Goal: Information Seeking & Learning: Learn about a topic

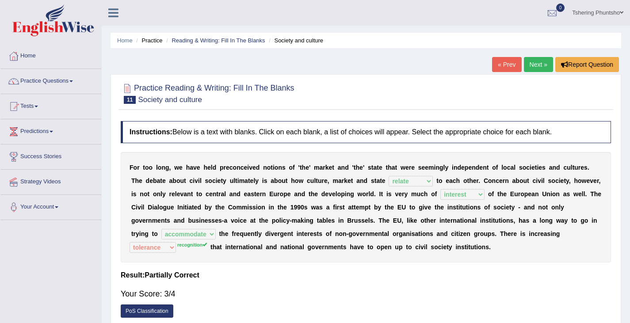
select select "relate"
select select "interest"
select select "accommodate"
select select "tolerance"
click at [539, 65] on link "Next »" at bounding box center [538, 64] width 29 height 15
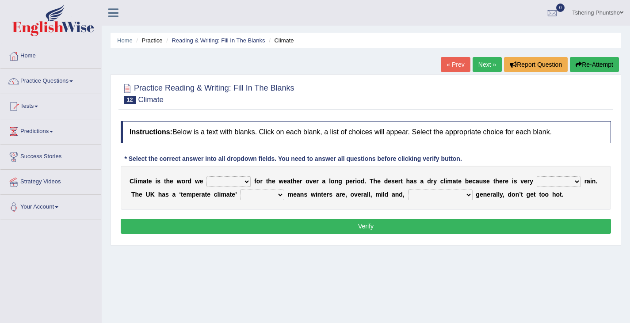
click at [246, 182] on select "give take use throw" at bounding box center [228, 181] width 44 height 11
select select "use"
click at [206, 176] on select "give take use throw" at bounding box center [228, 181] width 44 height 11
click at [577, 182] on select "much little least less" at bounding box center [558, 181] width 44 height 11
select select "less"
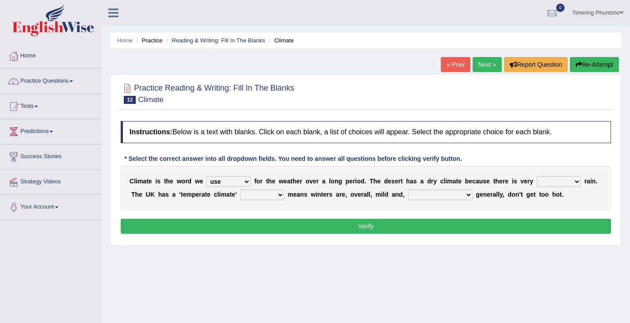
click at [536, 176] on select "much little least less" at bounding box center [558, 181] width 44 height 11
click at [280, 194] on select "when where which where" at bounding box center [262, 195] width 44 height 11
select select "which"
click at [240, 190] on select "when where which where" at bounding box center [262, 195] width 44 height 11
click at [450, 195] on select "weather [PERSON_NAME] [PERSON_NAME] warmer" at bounding box center [440, 195] width 65 height 11
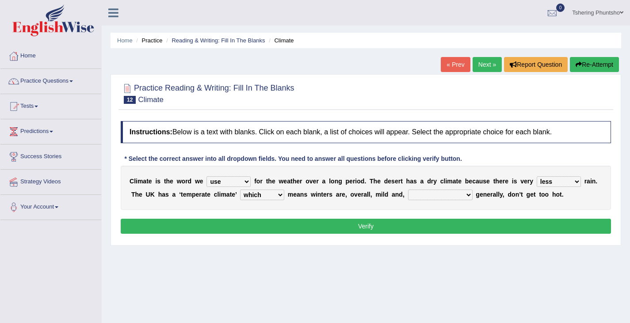
select select "[PERSON_NAME]"
click at [408, 190] on select "weather [PERSON_NAME] [PERSON_NAME] warmer" at bounding box center [440, 195] width 65 height 11
click at [387, 228] on button "Verify" at bounding box center [366, 226] width 490 height 15
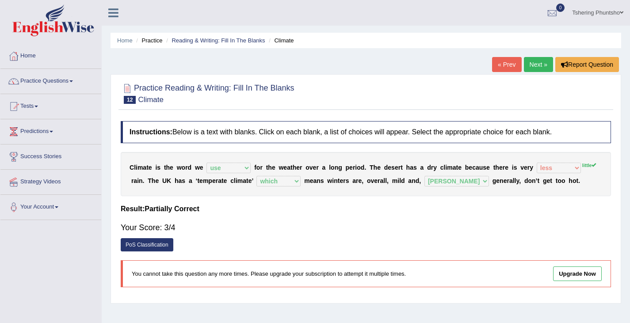
click at [530, 65] on link "Next »" at bounding box center [538, 64] width 29 height 15
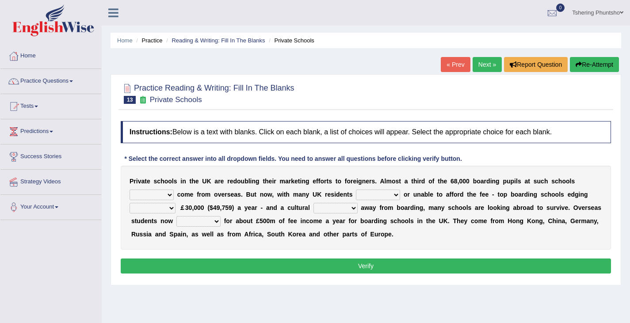
click at [170, 195] on select "all set already great news" at bounding box center [151, 195] width 44 height 11
select select "news"
click at [129, 190] on select "all set already great news" at bounding box center [151, 195] width 44 height 11
click at [395, 196] on select "answering unwilling realising storing" at bounding box center [378, 195] width 44 height 11
select select "unwilling"
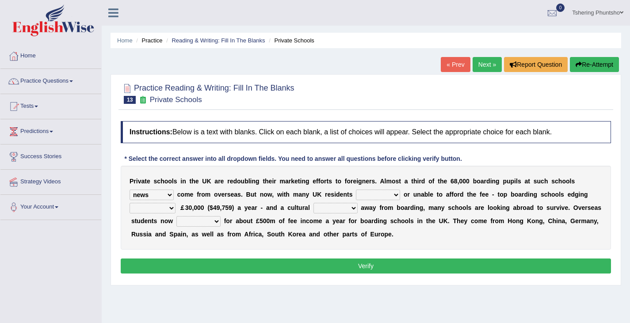
click at [356, 190] on select "answering unwilling realising storing" at bounding box center [378, 195] width 44 height 11
click at [174, 207] on select "rewards towards notification amounting" at bounding box center [152, 208] width 46 height 11
select select "towards"
click at [129, 203] on select "rewards towards notification amounting" at bounding box center [152, 208] width 46 height 11
click at [350, 208] on select "go rattle shatter shift" at bounding box center [335, 208] width 44 height 11
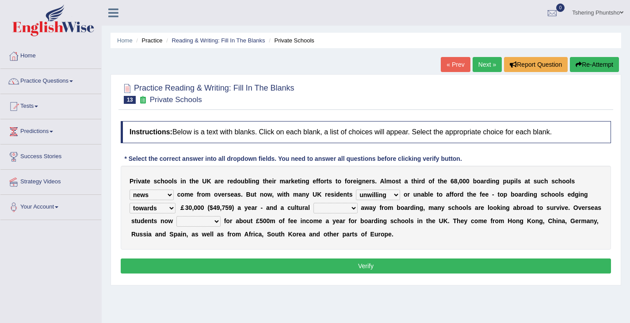
select select "go"
click at [313, 203] on select "go rattle shatter shift" at bounding box center [335, 208] width 44 height 11
click at [215, 221] on select "hold think account say" at bounding box center [198, 221] width 44 height 11
select select "account"
click at [176, 216] on select "hold think account say" at bounding box center [198, 221] width 44 height 11
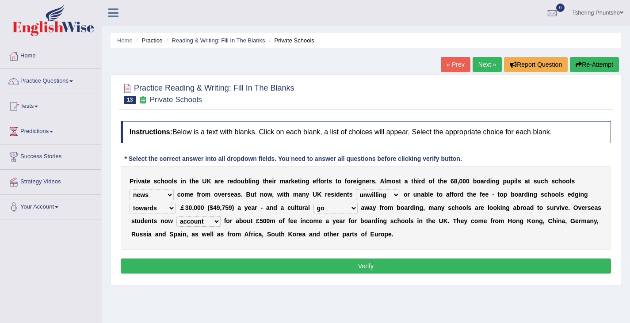
click at [342, 264] on button "Verify" at bounding box center [366, 266] width 490 height 15
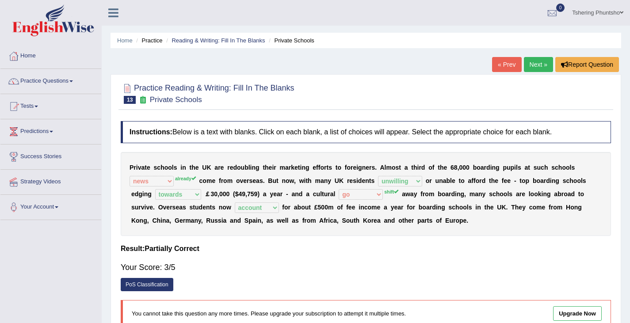
click at [538, 63] on link "Next »" at bounding box center [538, 64] width 29 height 15
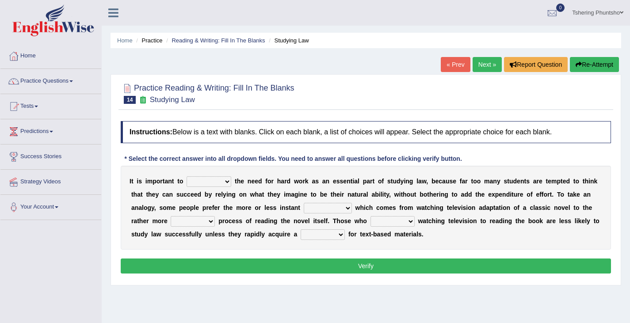
click at [227, 182] on select "emphasise criticise adjust replicate" at bounding box center [208, 181] width 45 height 11
select select "emphasise"
click at [186, 176] on select "emphasise criticise adjust replicate" at bounding box center [208, 181] width 45 height 11
click at [347, 208] on select "satisfaction reaction gratification adjusted" at bounding box center [328, 208] width 48 height 11
click at [304, 203] on select "satisfaction reaction gratification adjusted" at bounding box center [328, 208] width 48 height 11
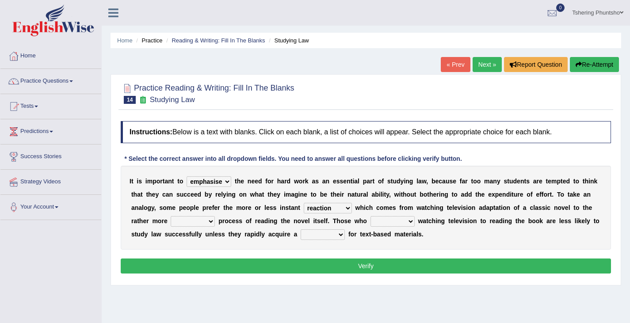
click at [210, 222] on select "fulfilling laborious acquire broken" at bounding box center [193, 221] width 44 height 11
click at [345, 208] on select "satisfaction reaction gratification adjusted" at bounding box center [328, 208] width 48 height 11
click at [408, 252] on div "Instructions: Below is a text with blanks. Click on each blank, a list of choic…" at bounding box center [365, 199] width 494 height 164
click at [347, 208] on select "satisfaction reaction gratification adjusted" at bounding box center [328, 208] width 48 height 11
select select "satisfaction"
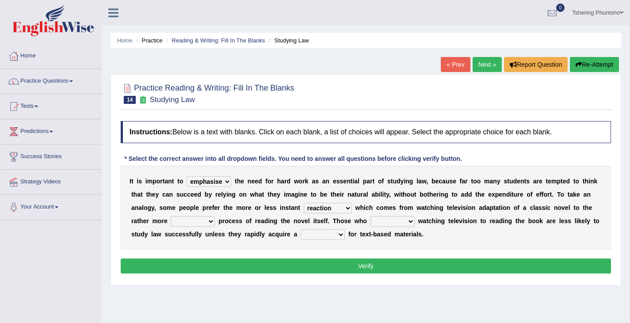
click at [304, 203] on select "satisfaction reaction gratification adjusted" at bounding box center [328, 208] width 48 height 11
click at [209, 222] on select "fulfilling laborious acquire broken" at bounding box center [193, 221] width 44 height 11
select select "acquire"
click at [171, 216] on select "fulfilling laborious acquire broken" at bounding box center [193, 221] width 44 height 11
click at [407, 221] on select "refer prefer stuff knot" at bounding box center [392, 221] width 44 height 11
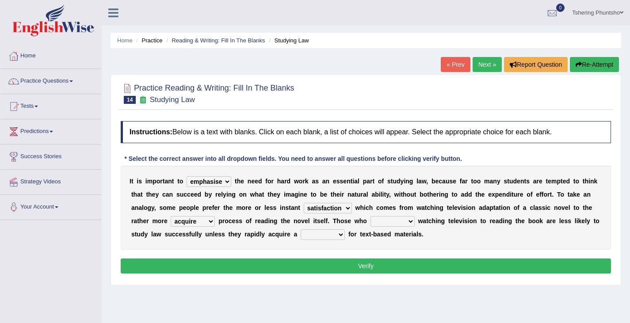
select select "prefer"
click at [370, 216] on select "refer prefer stuff knot" at bounding box center [392, 221] width 44 height 11
click at [339, 235] on select "judgement waste taste set" at bounding box center [322, 234] width 44 height 11
select select "set"
click at [300, 229] on select "judgement waste taste set" at bounding box center [322, 234] width 44 height 11
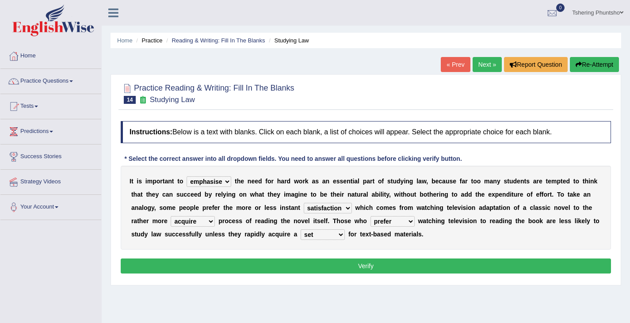
click at [345, 270] on button "Verify" at bounding box center [366, 266] width 490 height 15
